Goal: Task Accomplishment & Management: Manage account settings

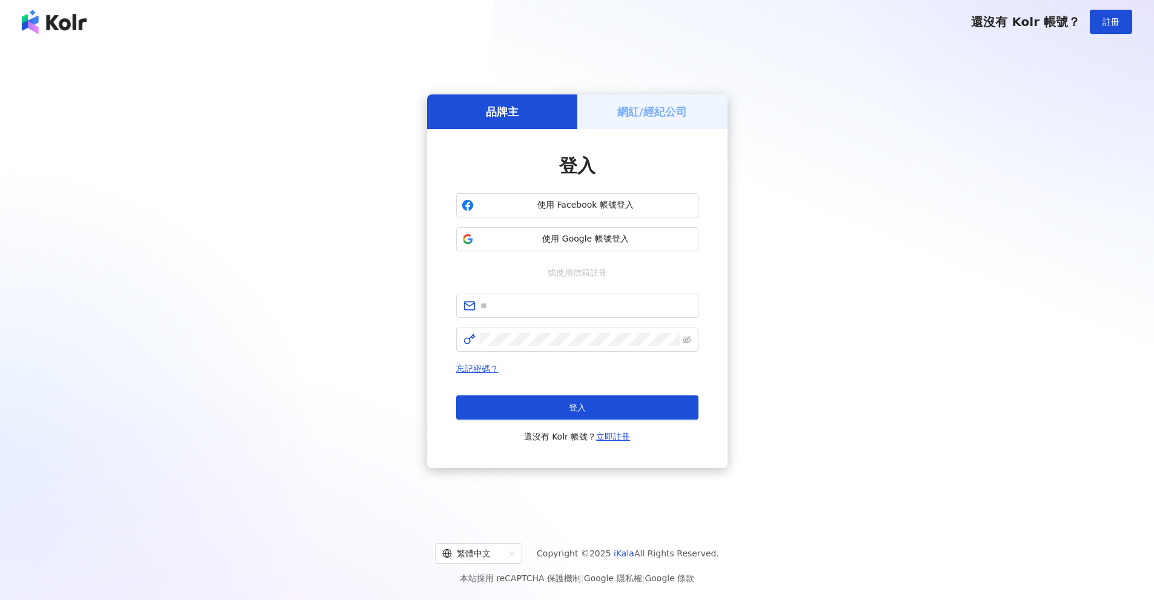
click at [569, 239] on span "使用 Google 帳號登入" at bounding box center [586, 239] width 214 height 12
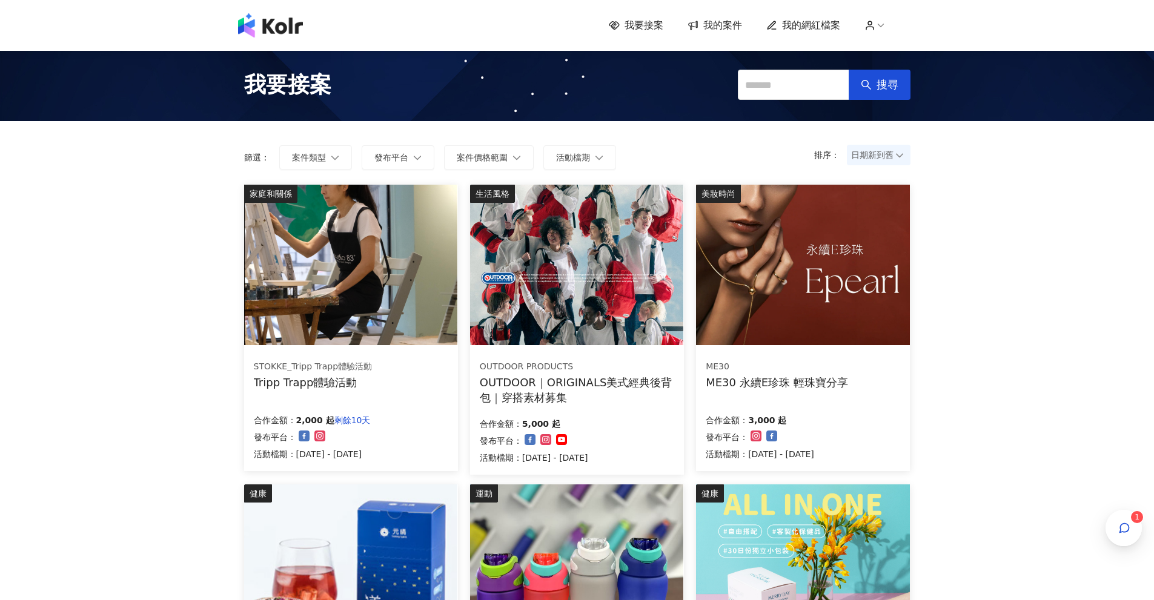
click at [711, 26] on span "我的案件" at bounding box center [722, 25] width 39 height 13
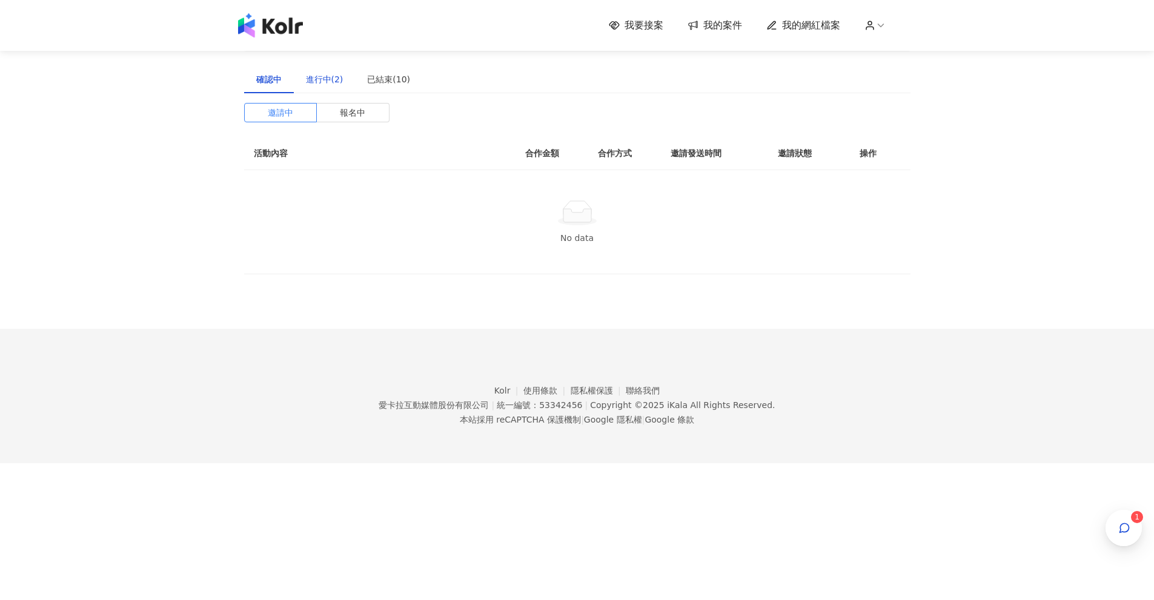
click at [318, 78] on div "進行中(2)" at bounding box center [325, 79] width 38 height 13
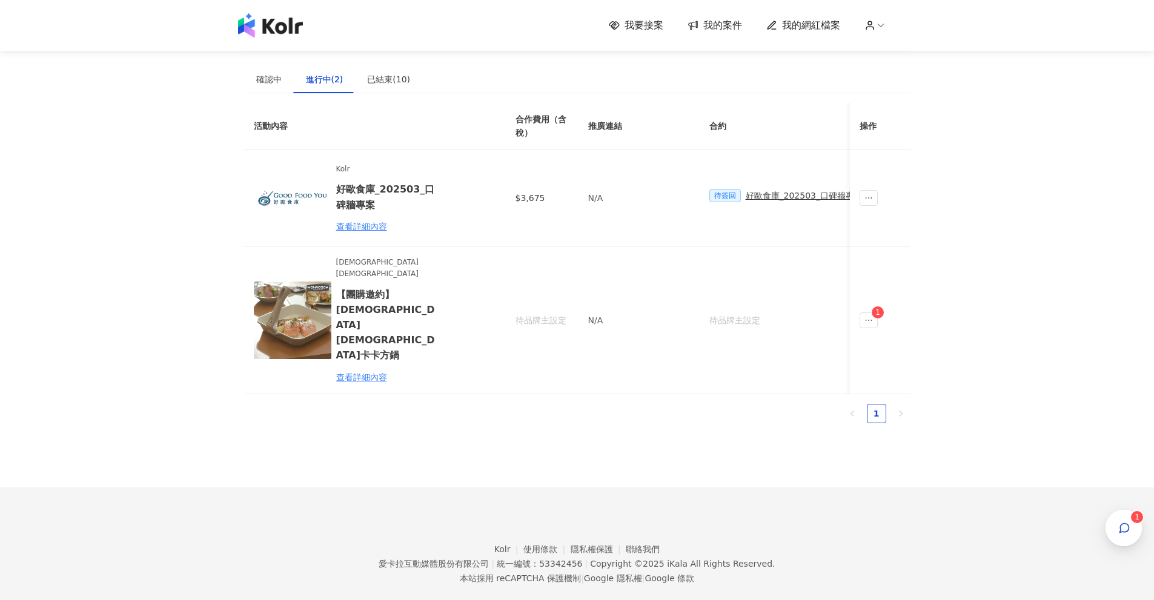
drag, startPoint x: 488, startPoint y: 354, endPoint x: 498, endPoint y: 352, distance: 10.5
click at [497, 352] on div "活動內容 合作費用（含稅） 推廣連結 合約 勞報單 其他附件 貼文連結 撥款金額 撥款狀態 操作 Kolr 好歐食庫_202503_口碑牆專案 查看詳細內容 …" at bounding box center [577, 248] width 666 height 291
click at [864, 199] on icon "ellipsis" at bounding box center [868, 198] width 8 height 8
click at [1017, 196] on div "我要接案 我的案件 我的網紅檔案 1 建議執行流程 確認中 進行中(2) 已結束(10) 邀請中 報名中 活動內容 合作金額 合作方式 邀請發送時間 邀請狀態…" at bounding box center [577, 311] width 1154 height 622
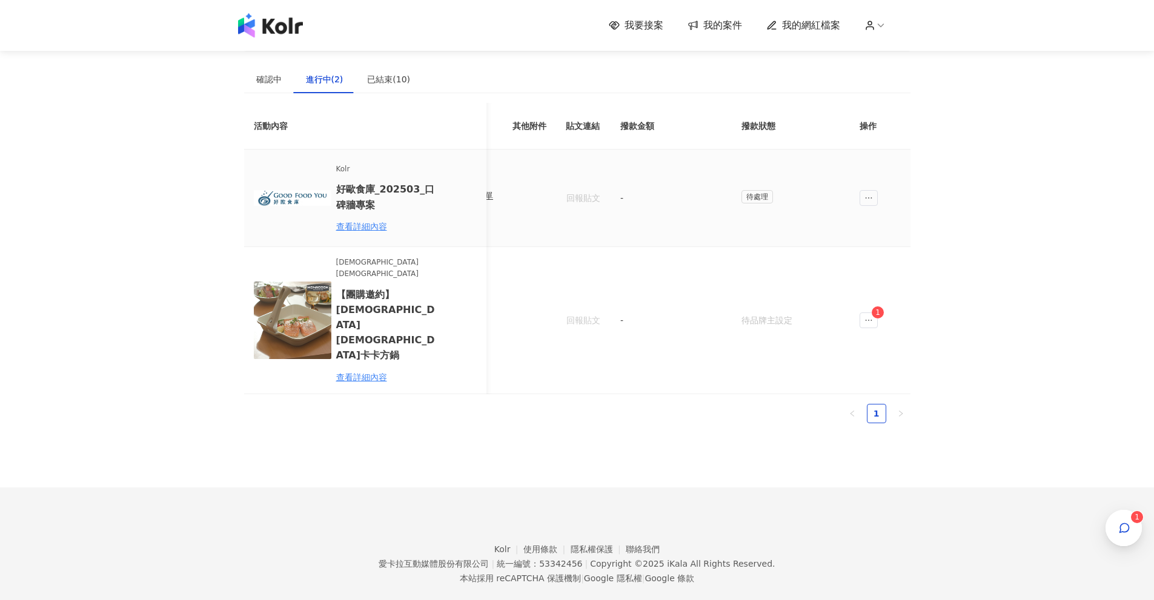
click at [754, 192] on span "待處理" at bounding box center [758, 196] width 32 height 13
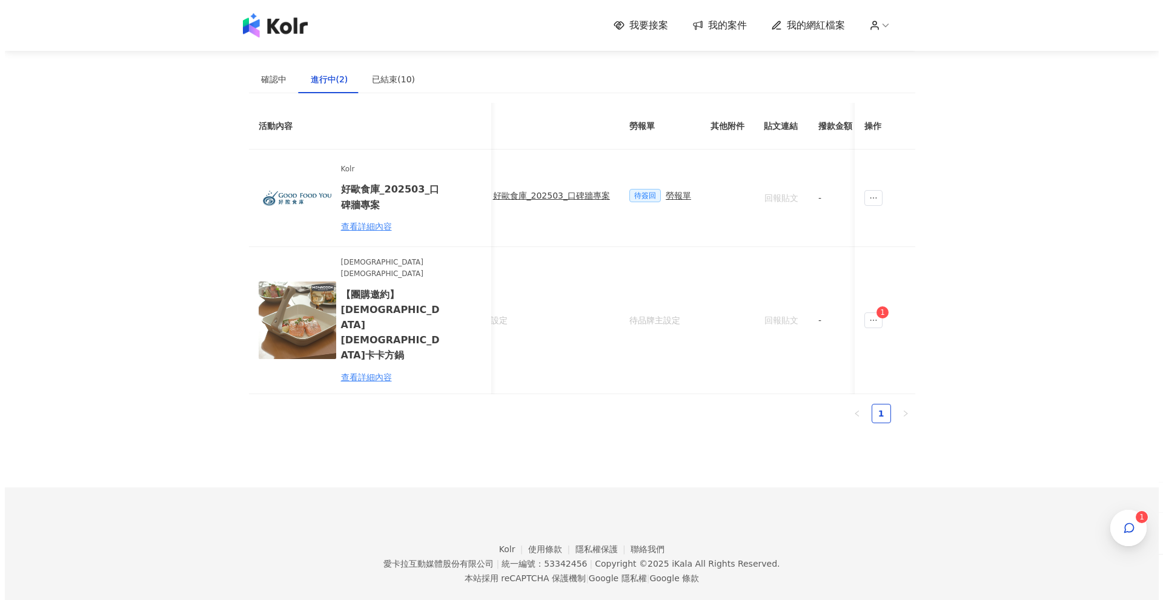
scroll to position [0, 245]
click at [648, 196] on span "待簽回" at bounding box center [653, 195] width 32 height 13
click at [693, 193] on div "勞報單" at bounding box center [686, 195] width 25 height 13
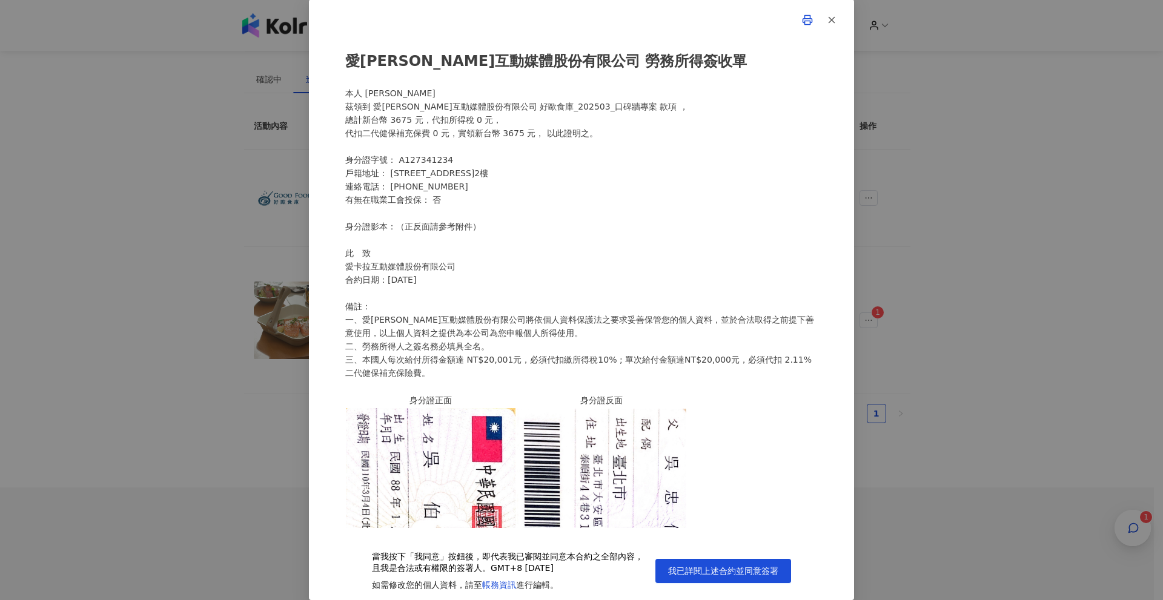
scroll to position [0, 0]
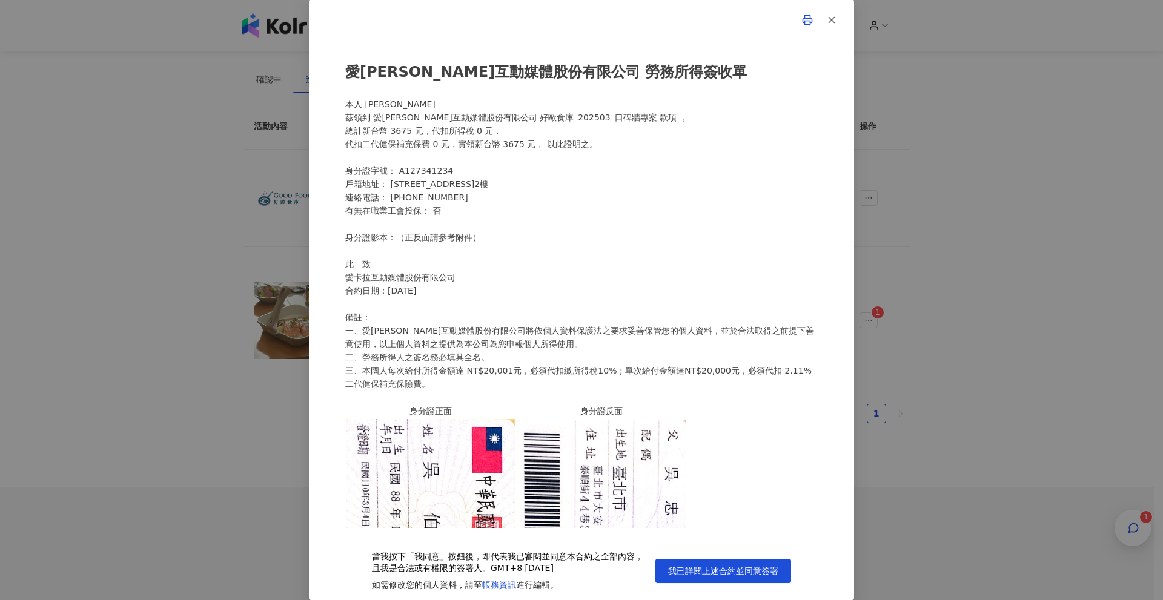
click at [702, 566] on span "我已詳閱上述合約並同意簽署" at bounding box center [723, 571] width 110 height 10
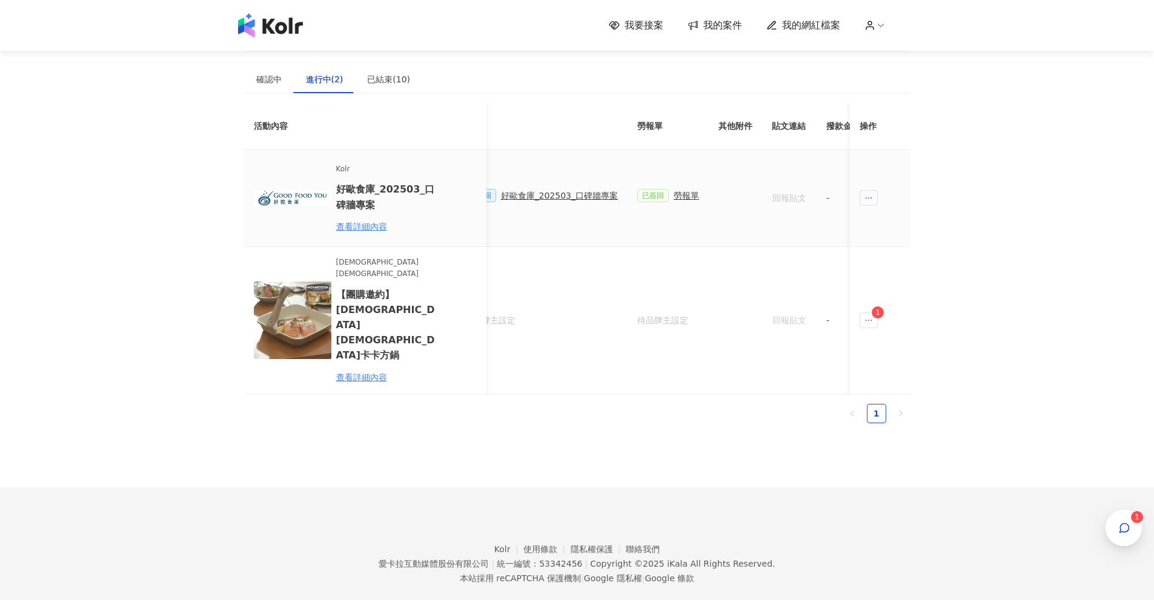
click at [557, 196] on div "好歐食庫_202503_口碑牆專案" at bounding box center [559, 195] width 117 height 13
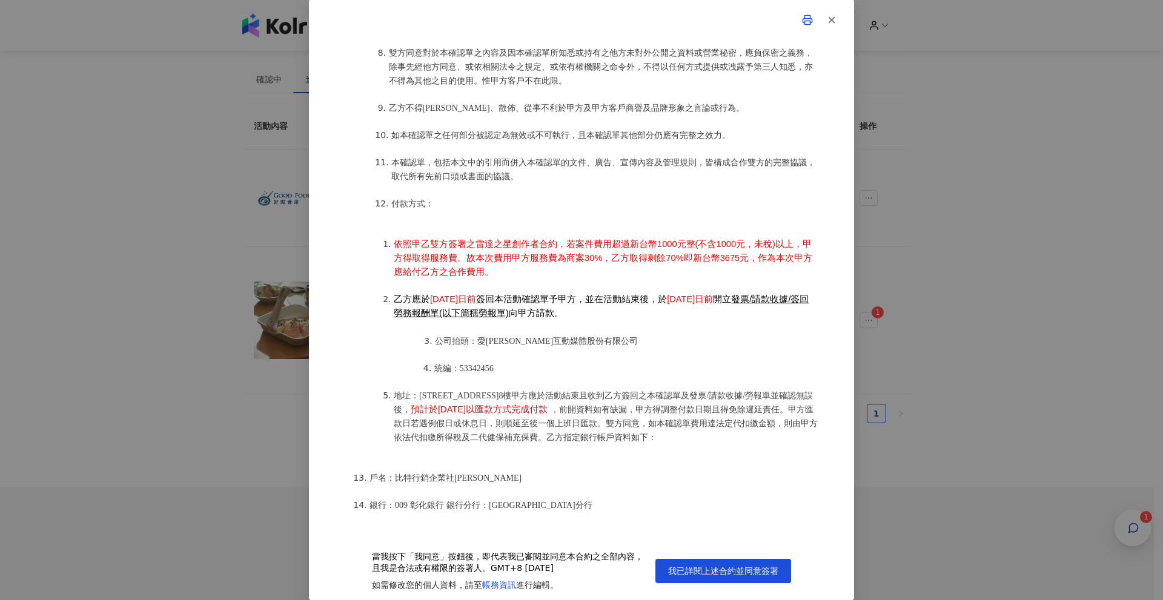
scroll to position [1395, 0]
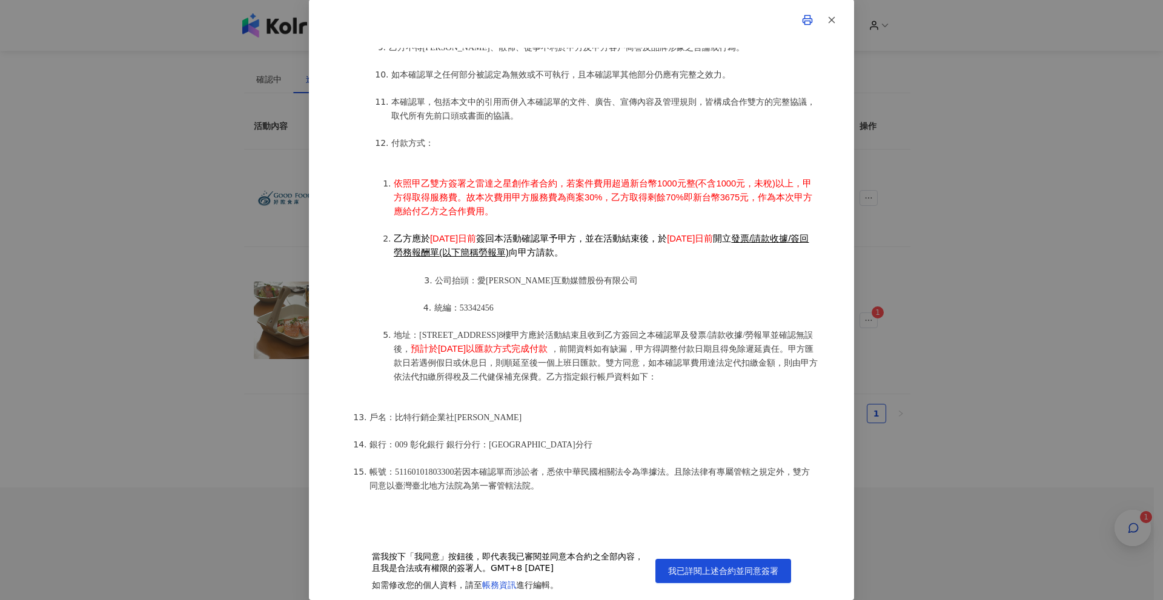
click at [702, 575] on span "我已詳閱上述合約並同意簽署" at bounding box center [723, 571] width 110 height 10
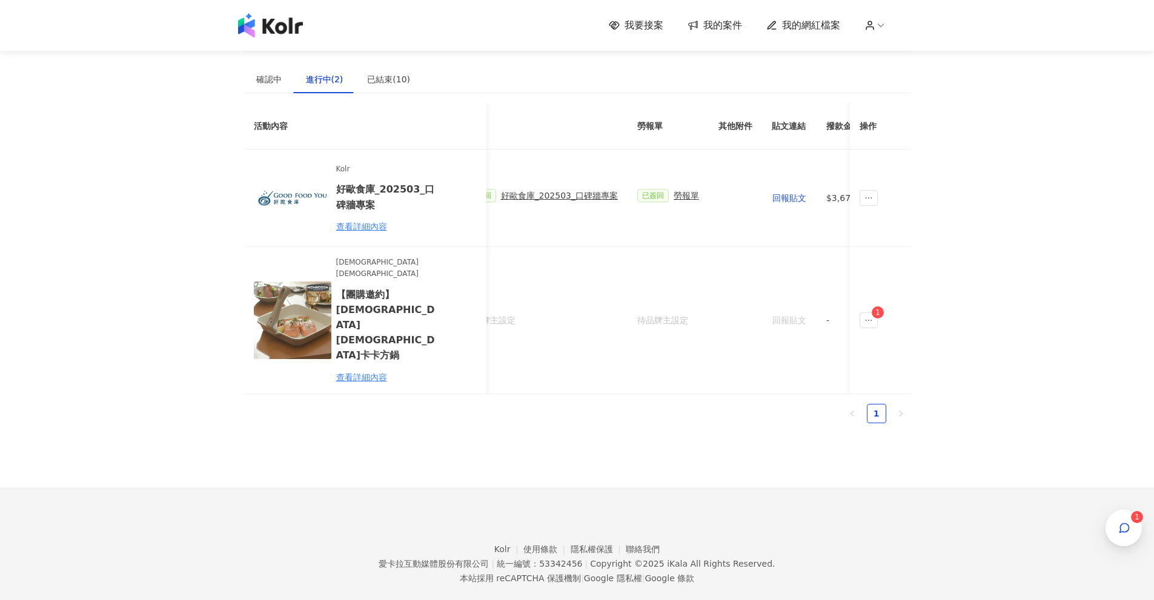
scroll to position [0, 375]
click at [714, 196] on span "$3,675" at bounding box center [711, 197] width 30 height 13
click at [522, 194] on span "已簽回" at bounding box center [523, 195] width 32 height 13
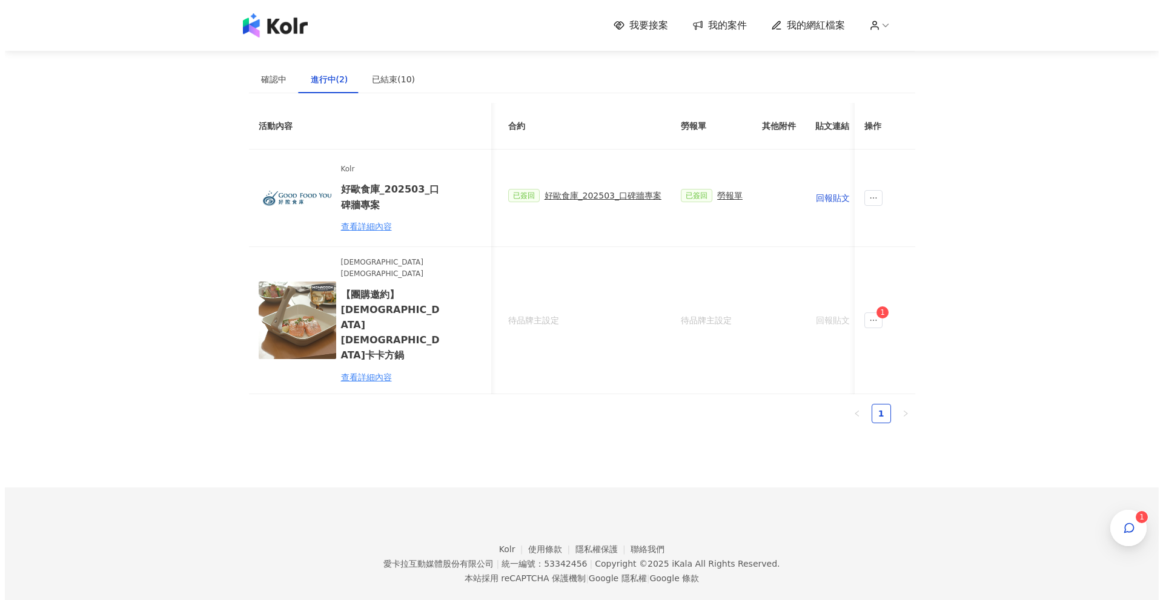
scroll to position [0, 196]
click at [576, 199] on div "好歐食庫_202503_口碑牆專案" at bounding box center [607, 195] width 117 height 13
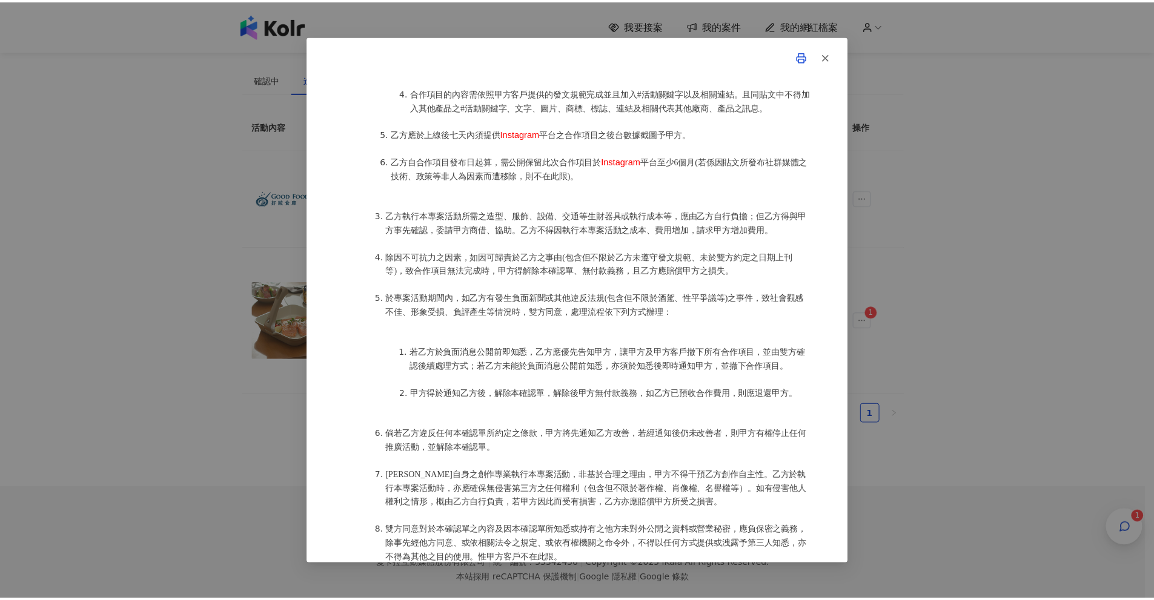
scroll to position [756, 0]
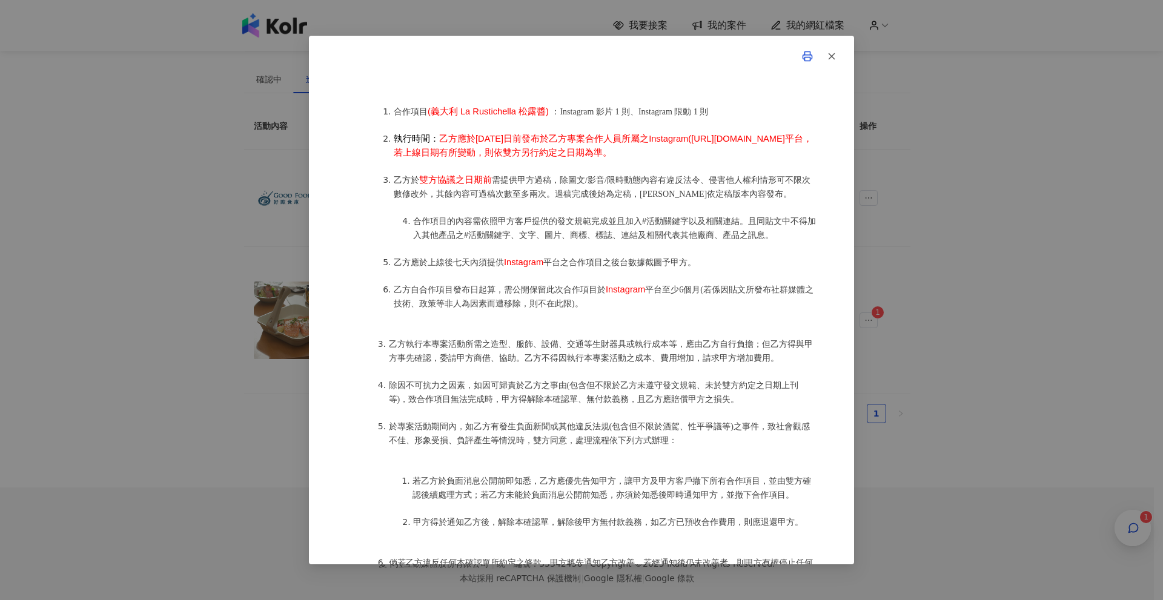
click at [835, 51] on icon "button" at bounding box center [831, 56] width 11 height 11
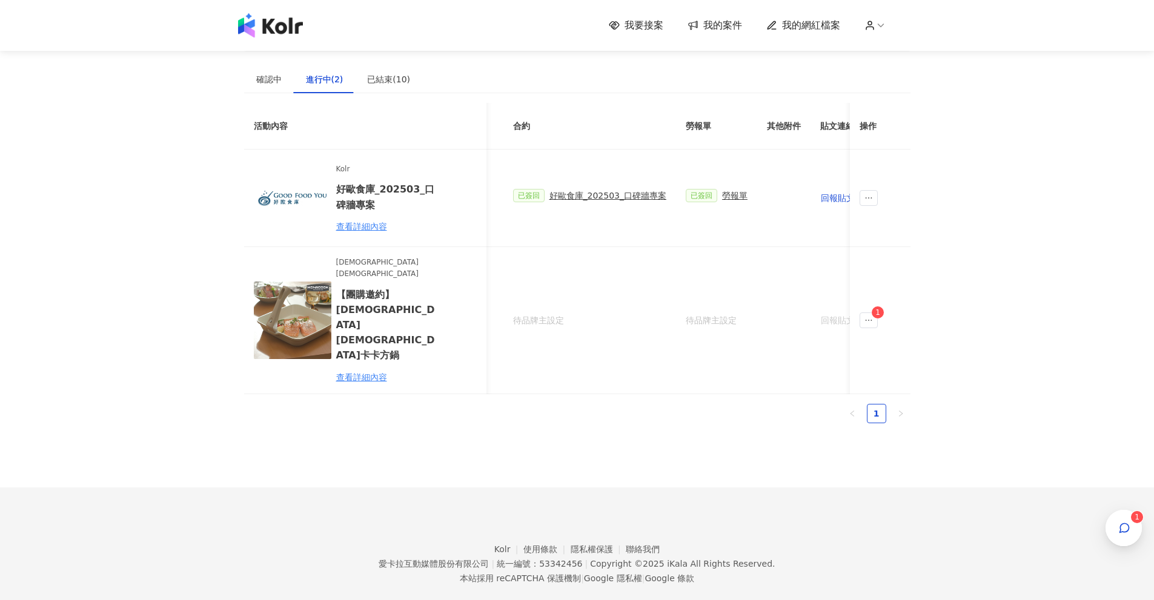
scroll to position [0, 451]
click at [629, 197] on span "$3,675" at bounding box center [635, 197] width 30 height 13
copy span "$3,675"
